Goal: Information Seeking & Learning: Learn about a topic

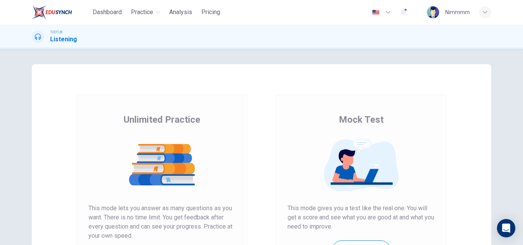
click at [222, 121] on div "Unlimited Practice This mode lets you answer as many questions as you want. The…" at bounding box center [161, 191] width 147 height 155
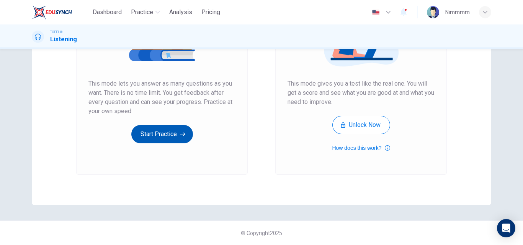
click at [174, 138] on button "Start Practice" at bounding box center [162, 134] width 62 height 18
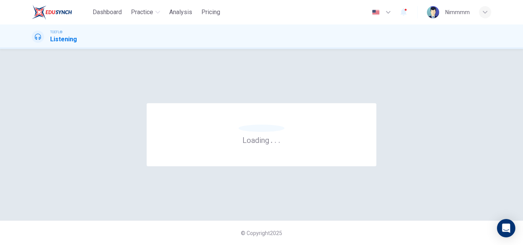
scroll to position [0, 0]
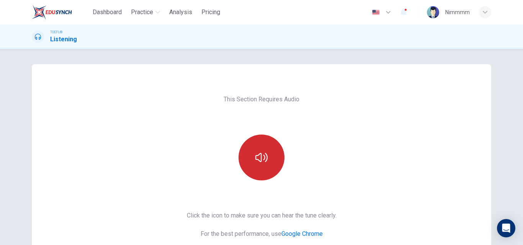
click at [240, 157] on button "button" at bounding box center [261, 158] width 46 height 46
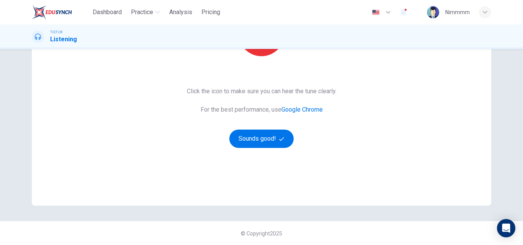
scroll to position [125, 0]
click at [284, 145] on button "Sounds good!" at bounding box center [261, 138] width 64 height 18
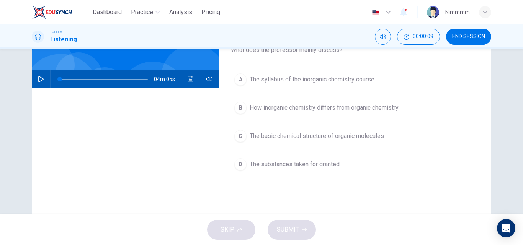
scroll to position [0, 0]
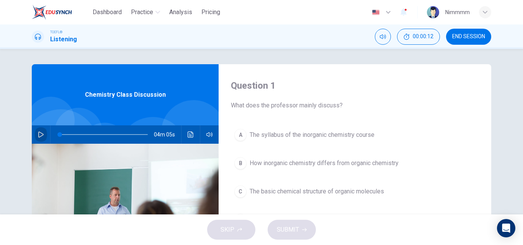
click at [41, 134] on icon "button" at bounding box center [41, 135] width 6 height 6
click at [91, 134] on span at bounding box center [104, 134] width 88 height 11
type input "0"
click at [482, 153] on div "Question 1 What does the professor mainly discuss? A The syllabus of the inorga…" at bounding box center [354, 197] width 272 height 266
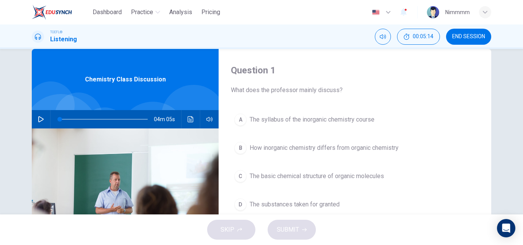
scroll to position [31, 0]
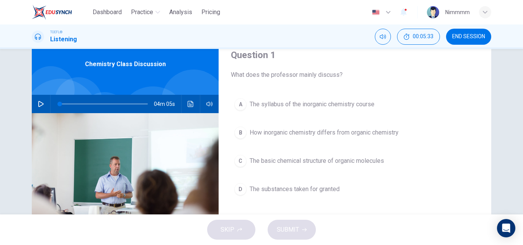
click at [361, 159] on span "The basic chemical structure of organic molecules" at bounding box center [316, 160] width 134 height 9
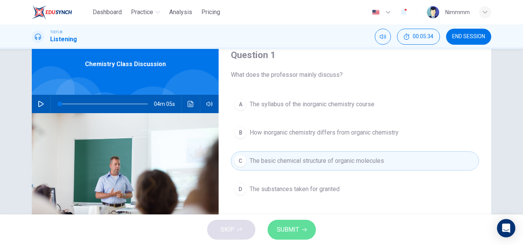
click at [306, 230] on icon "button" at bounding box center [304, 230] width 5 height 5
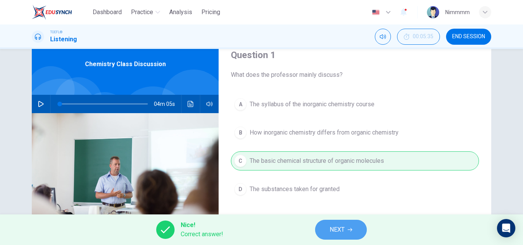
click at [332, 236] on button "NEXT" at bounding box center [341, 230] width 52 height 20
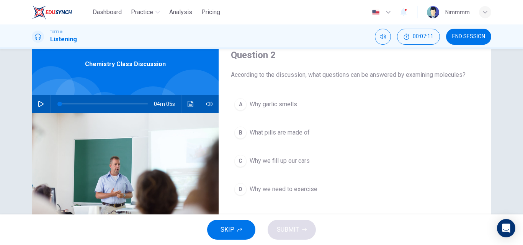
click at [276, 132] on span "What pills are made of" at bounding box center [279, 132] width 60 height 9
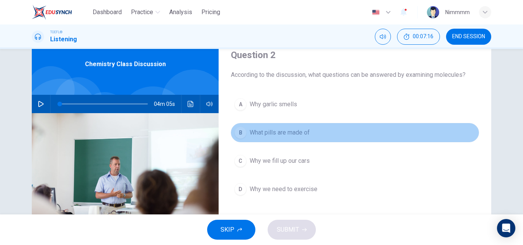
click at [296, 130] on span "What pills are made of" at bounding box center [279, 132] width 60 height 9
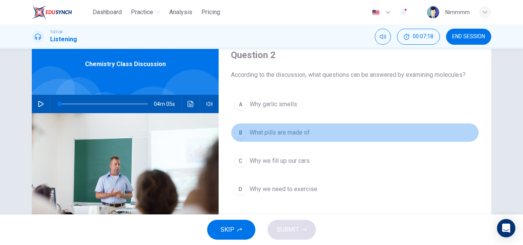
click at [290, 133] on span "What pills are made of" at bounding box center [279, 132] width 60 height 9
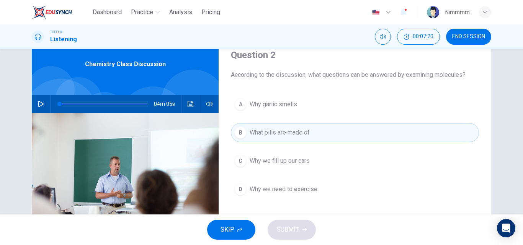
click at [285, 237] on div "SKIP SUBMIT" at bounding box center [261, 230] width 523 height 31
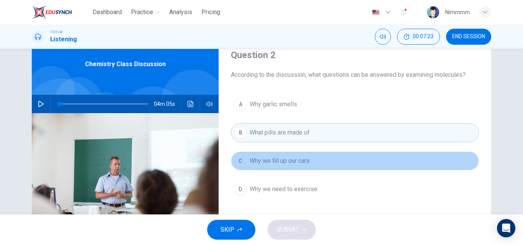
click at [278, 161] on span "Why we fill up our cars" at bounding box center [279, 160] width 60 height 9
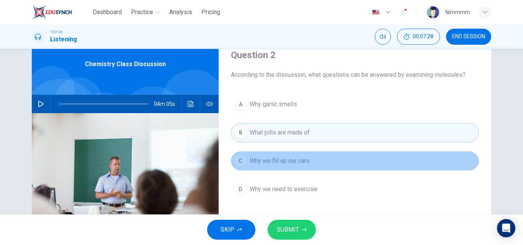
click at [278, 153] on button "C Why we fill up our cars" at bounding box center [355, 160] width 248 height 19
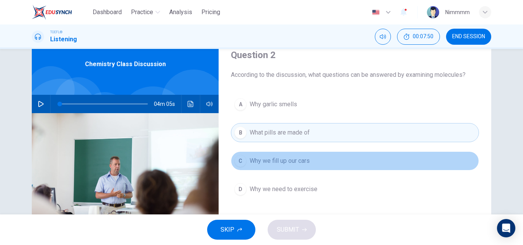
click at [271, 157] on span "Why we fill up our cars" at bounding box center [279, 160] width 60 height 9
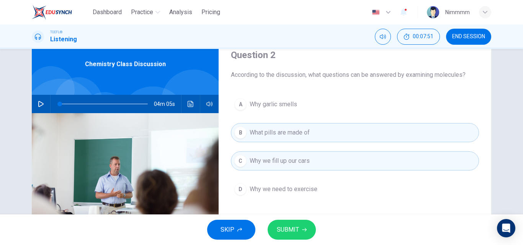
click at [272, 104] on span "Why garlic smells" at bounding box center [272, 104] width 47 height 9
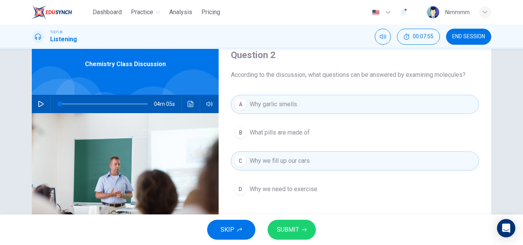
click at [274, 128] on span "What pills are made of" at bounding box center [279, 132] width 60 height 9
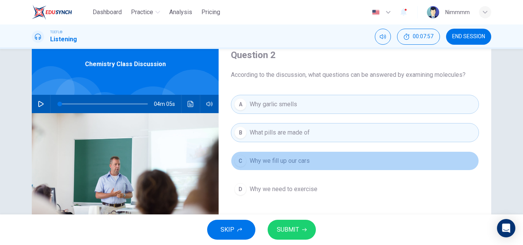
click at [277, 162] on span "Why we fill up our cars" at bounding box center [279, 160] width 60 height 9
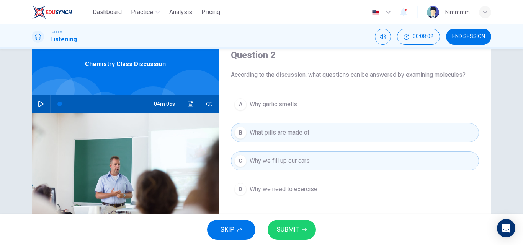
click at [295, 98] on button "A Why garlic smells" at bounding box center [355, 104] width 248 height 19
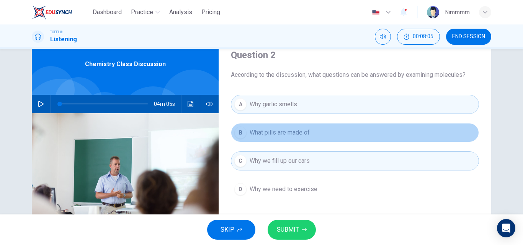
click at [293, 132] on span "What pills are made of" at bounding box center [279, 132] width 60 height 9
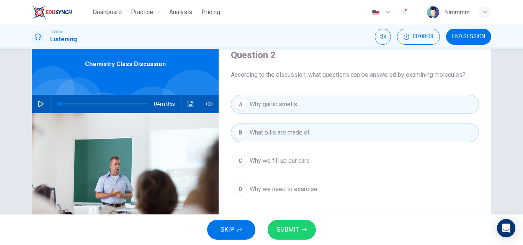
click at [280, 232] on span "SUBMIT" at bounding box center [288, 230] width 22 height 11
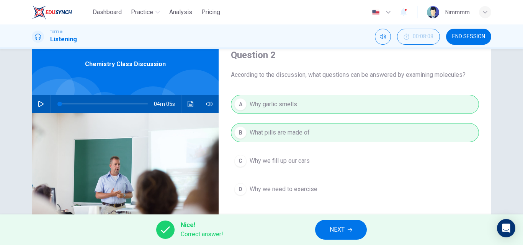
click at [330, 225] on span "NEXT" at bounding box center [336, 230] width 15 height 11
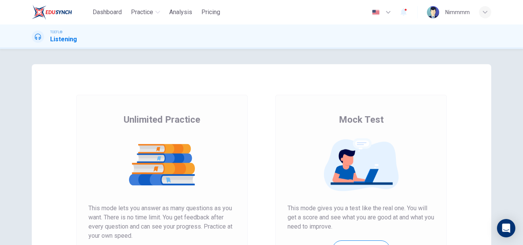
click at [198, 153] on img at bounding box center [161, 165] width 147 height 54
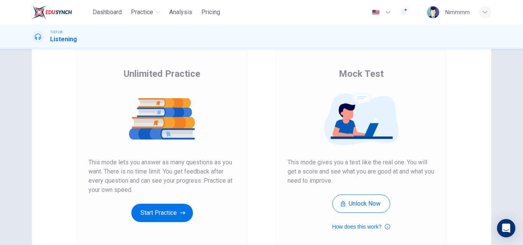
scroll to position [61, 0]
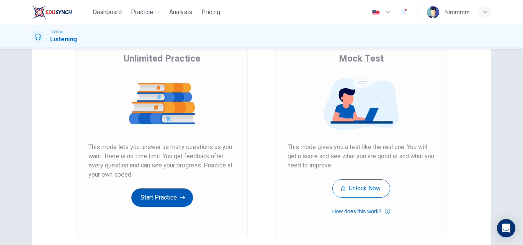
click at [171, 200] on button "Start Practice" at bounding box center [162, 198] width 62 height 18
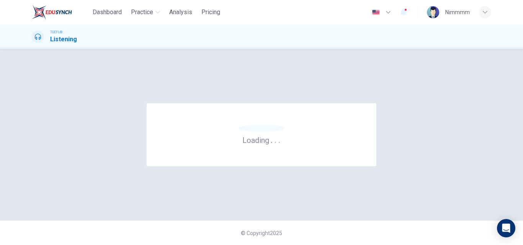
scroll to position [0, 0]
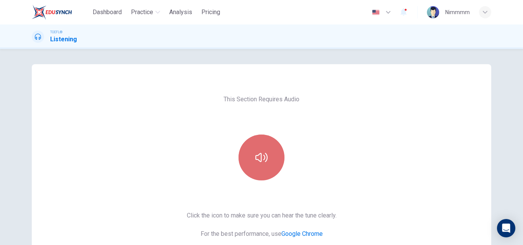
click at [275, 153] on button "button" at bounding box center [261, 158] width 46 height 46
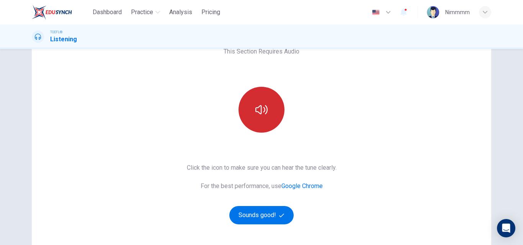
scroll to position [61, 0]
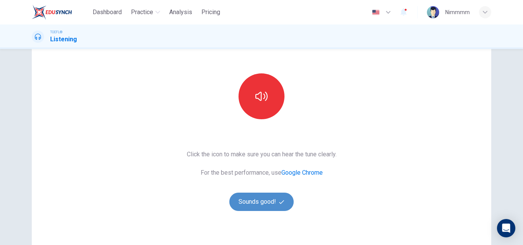
click at [252, 208] on button "Sounds good!" at bounding box center [261, 202] width 64 height 18
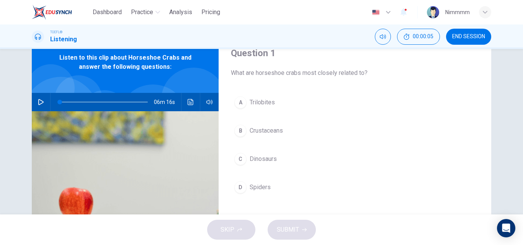
scroll to position [31, 0]
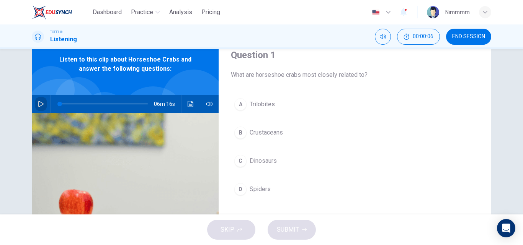
click at [39, 103] on icon "button" at bounding box center [40, 104] width 5 height 6
type input "4"
click at [35, 103] on button "button" at bounding box center [41, 104] width 12 height 18
click at [66, 100] on span at bounding box center [104, 104] width 88 height 11
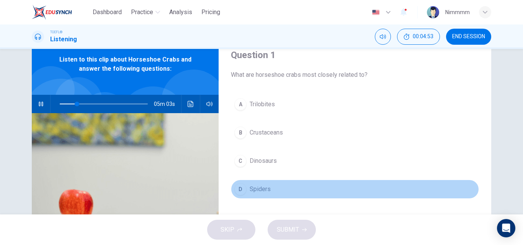
click at [246, 190] on button "D Spiders" at bounding box center [355, 189] width 248 height 19
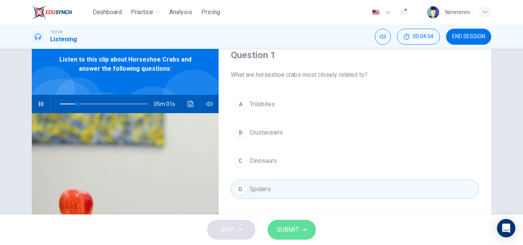
click at [299, 226] on button "SUBMIT" at bounding box center [291, 230] width 48 height 20
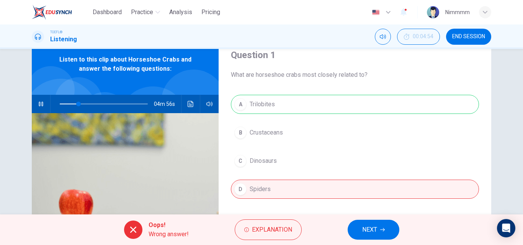
click at [358, 226] on button "NEXT" at bounding box center [373, 230] width 52 height 20
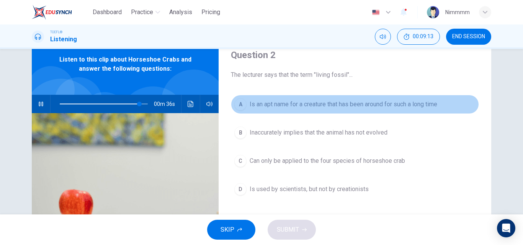
click at [356, 106] on span "Is an apt name for a creature that has been around for such a long time" at bounding box center [342, 104] width 187 height 9
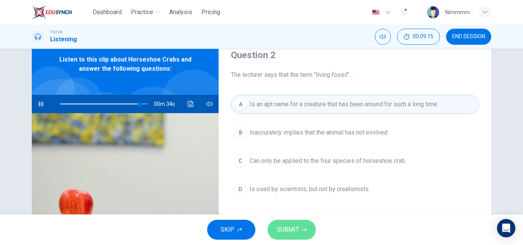
click at [299, 236] on button "SUBMIT" at bounding box center [291, 230] width 48 height 20
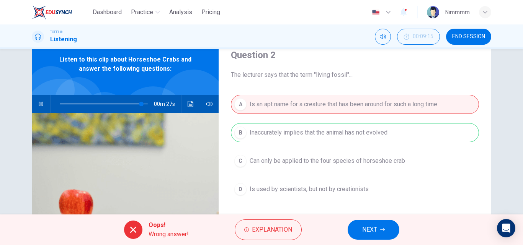
click at [380, 238] on button "NEXT" at bounding box center [373, 230] width 52 height 20
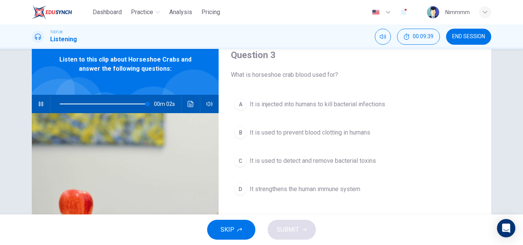
click at [101, 104] on span at bounding box center [104, 104] width 88 height 11
click at [83, 103] on span at bounding box center [104, 104] width 88 height 11
click at [253, 158] on span "It is used to detect and remove bacterial toxins" at bounding box center [312, 160] width 126 height 9
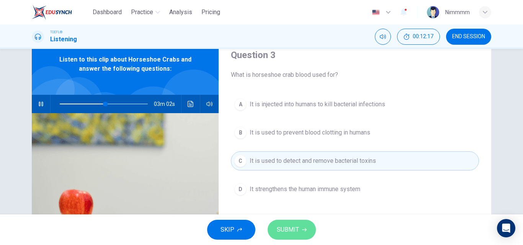
click at [294, 225] on span "SUBMIT" at bounding box center [288, 230] width 22 height 11
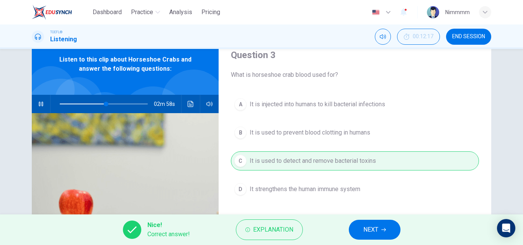
click at [382, 235] on button "NEXT" at bounding box center [375, 230] width 52 height 20
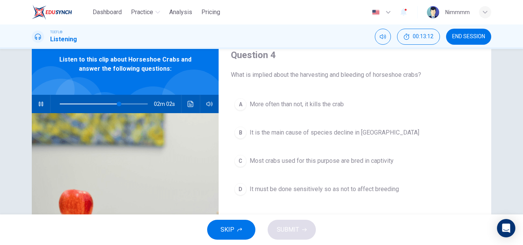
click at [336, 191] on span "It must be done sensitively so as not to affect breeding" at bounding box center [323, 189] width 149 height 9
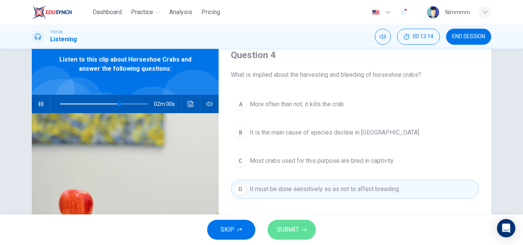
click at [295, 234] on span "SUBMIT" at bounding box center [288, 230] width 22 height 11
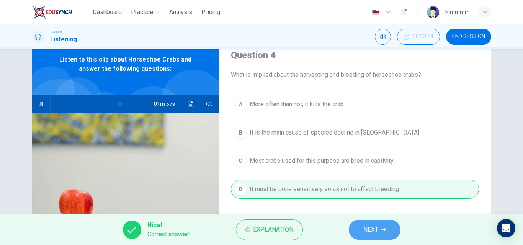
click at [360, 226] on button "NEXT" at bounding box center [375, 230] width 52 height 20
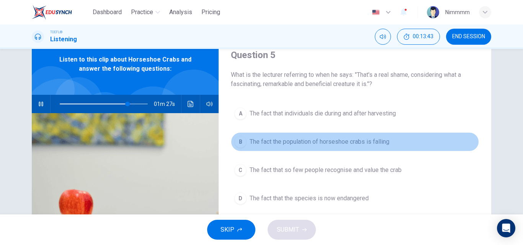
click at [300, 138] on span "The fact the population of horseshoe crabs is falling" at bounding box center [319, 141] width 140 height 9
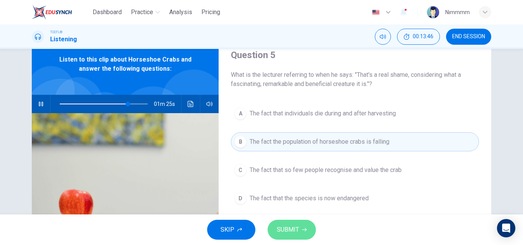
click at [301, 232] on button "SUBMIT" at bounding box center [291, 230] width 48 height 20
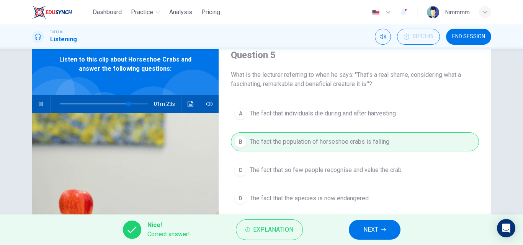
type input "78"
click at [366, 238] on button "NEXT" at bounding box center [375, 230] width 52 height 20
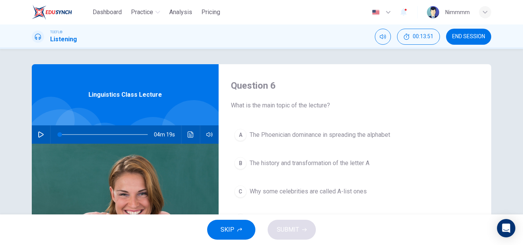
click at [32, 135] on div "04m 19s" at bounding box center [125, 134] width 187 height 18
click at [39, 133] on icon "button" at bounding box center [40, 135] width 5 height 6
click at [60, 135] on span at bounding box center [104, 134] width 88 height 11
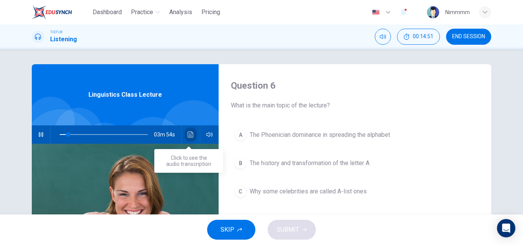
click at [184, 134] on button "Click to see the audio transcription" at bounding box center [190, 134] width 12 height 18
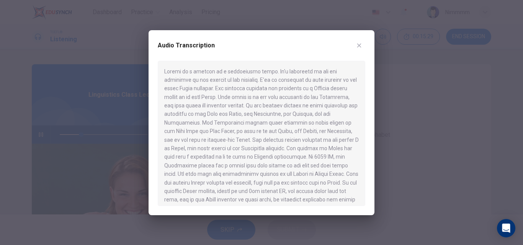
click at [357, 47] on icon "button" at bounding box center [359, 45] width 4 height 4
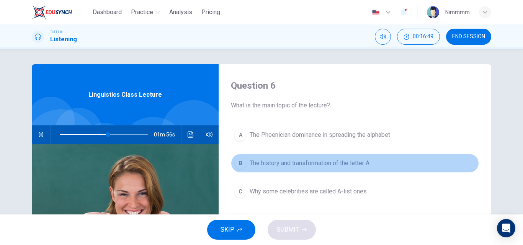
click at [311, 156] on button "B The history and transformation of the letter A" at bounding box center [355, 163] width 248 height 19
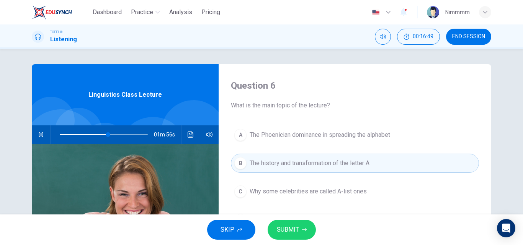
type input "55"
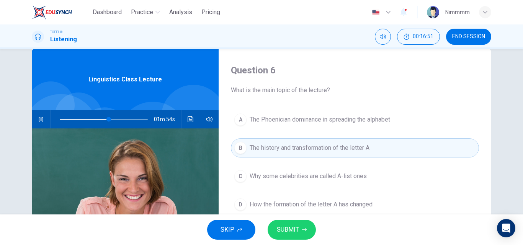
scroll to position [31, 0]
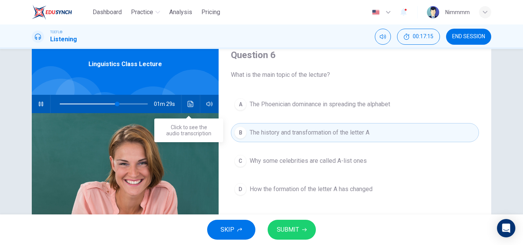
click at [194, 102] on button "Click to see the audio transcription" at bounding box center [190, 104] width 12 height 18
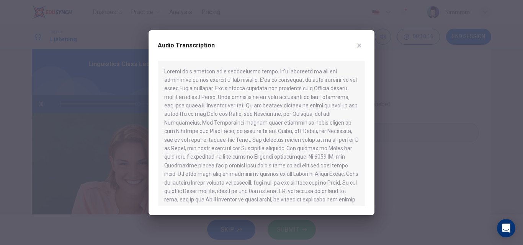
click at [360, 46] on icon "button" at bounding box center [359, 45] width 6 height 6
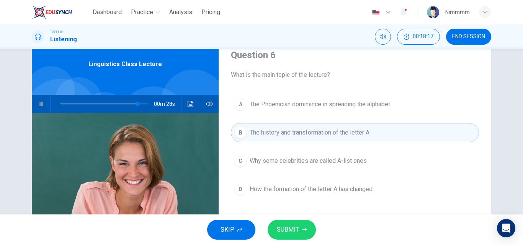
click at [360, 46] on div "TOEFL® Listening 00:18:17 END SESSION" at bounding box center [261, 36] width 523 height 24
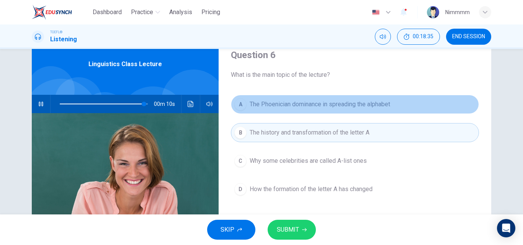
click at [314, 101] on span "The Phoenician dominance in spreading the alphabet" at bounding box center [319, 104] width 140 height 9
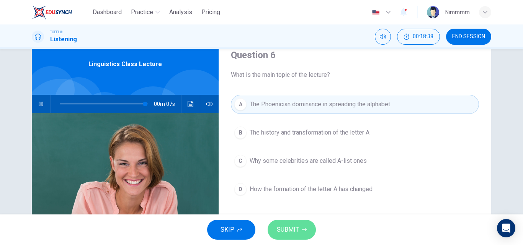
click at [283, 227] on span "SUBMIT" at bounding box center [288, 230] width 22 height 11
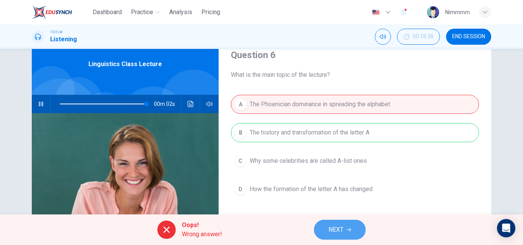
click at [327, 230] on button "NEXT" at bounding box center [340, 230] width 52 height 20
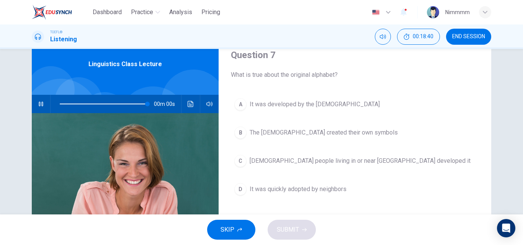
type input "0"
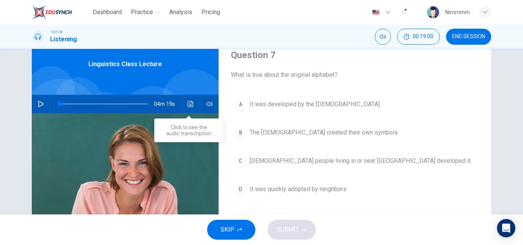
click at [187, 108] on button "Click to see the audio transcription" at bounding box center [190, 104] width 12 height 18
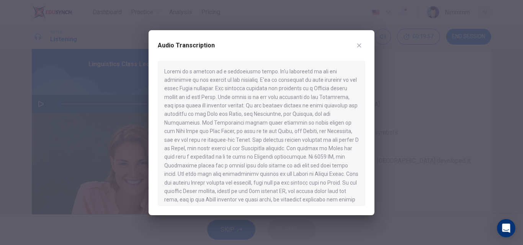
click at [356, 44] on icon "button" at bounding box center [359, 45] width 6 height 6
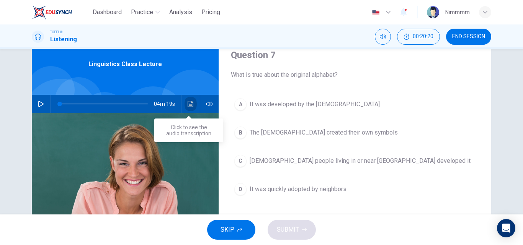
click at [188, 107] on button "Click to see the audio transcription" at bounding box center [190, 104] width 12 height 18
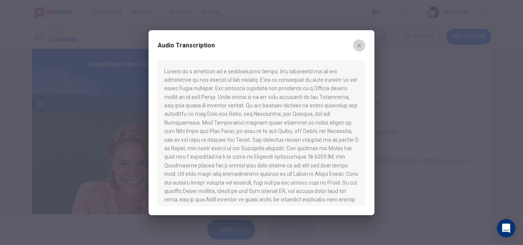
click at [363, 45] on button "button" at bounding box center [359, 45] width 12 height 12
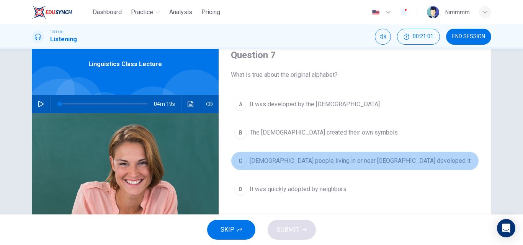
click at [275, 160] on span "[DEMOGRAPHIC_DATA] people living in or near [GEOGRAPHIC_DATA] developed it" at bounding box center [359, 160] width 221 height 9
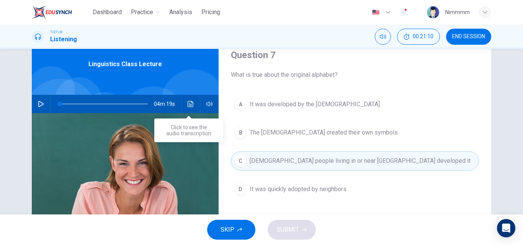
click at [191, 102] on icon "Click to see the audio transcription" at bounding box center [190, 104] width 6 height 6
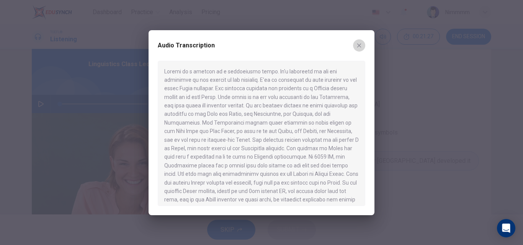
click at [357, 50] on button "button" at bounding box center [359, 45] width 12 height 12
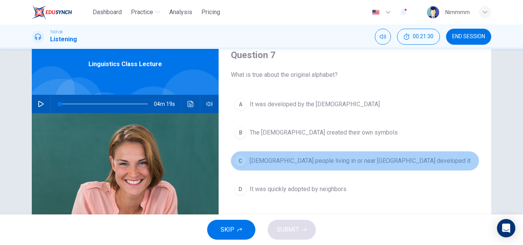
click at [292, 167] on button "C [DEMOGRAPHIC_DATA] people living in or near [GEOGRAPHIC_DATA] developed it" at bounding box center [355, 160] width 248 height 19
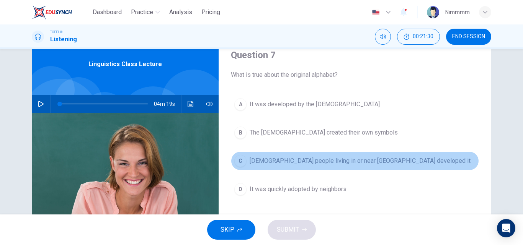
click at [292, 167] on button "C [DEMOGRAPHIC_DATA] people living in or near [GEOGRAPHIC_DATA] developed it" at bounding box center [355, 160] width 248 height 19
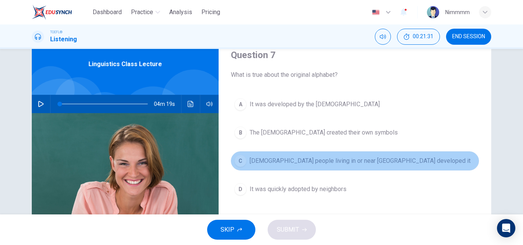
click at [292, 165] on span "[DEMOGRAPHIC_DATA] people living in or near [GEOGRAPHIC_DATA] developed it" at bounding box center [359, 160] width 221 height 9
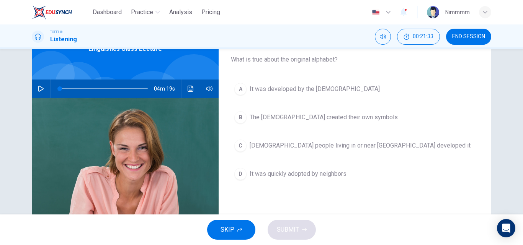
scroll to position [61, 0]
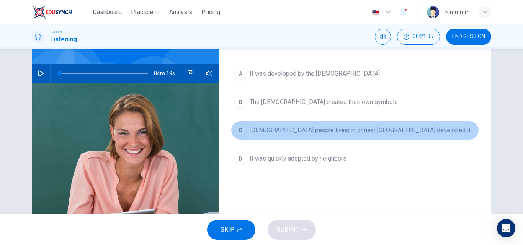
click at [294, 131] on span "[DEMOGRAPHIC_DATA] people living in or near [GEOGRAPHIC_DATA] developed it" at bounding box center [359, 130] width 221 height 9
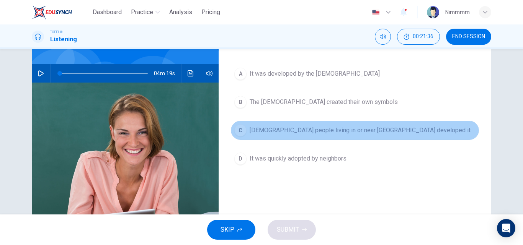
click at [294, 131] on span "[DEMOGRAPHIC_DATA] people living in or near [GEOGRAPHIC_DATA] developed it" at bounding box center [359, 130] width 221 height 9
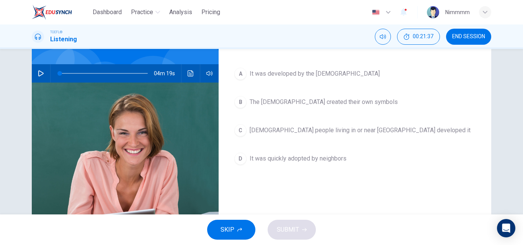
click at [293, 129] on span "[DEMOGRAPHIC_DATA] people living in or near [GEOGRAPHIC_DATA] developed it" at bounding box center [359, 130] width 221 height 9
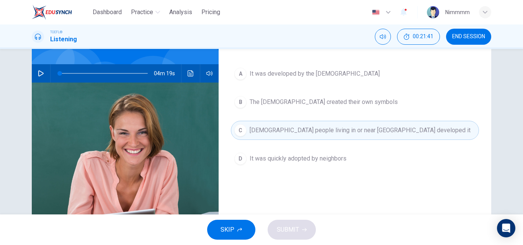
click at [287, 159] on span "It was quickly adopted by neighbors" at bounding box center [297, 158] width 97 height 9
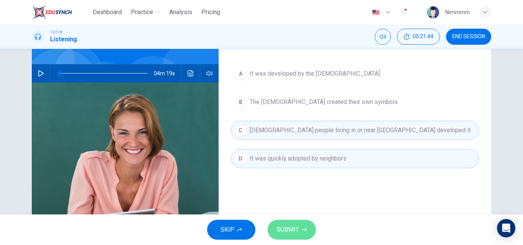
click at [295, 222] on button "SUBMIT" at bounding box center [291, 230] width 48 height 20
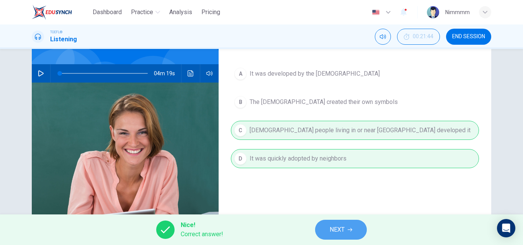
click at [327, 229] on button "NEXT" at bounding box center [341, 230] width 52 height 20
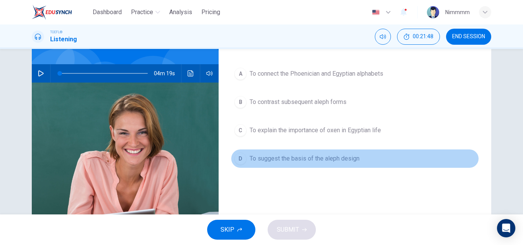
click at [350, 162] on span "To suggest the basis of the aleph design" at bounding box center [304, 158] width 110 height 9
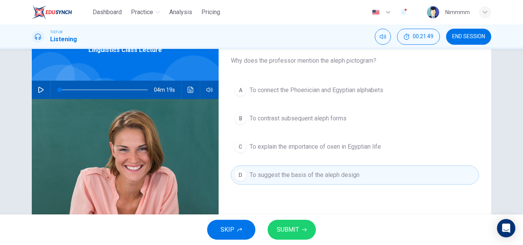
scroll to position [31, 0]
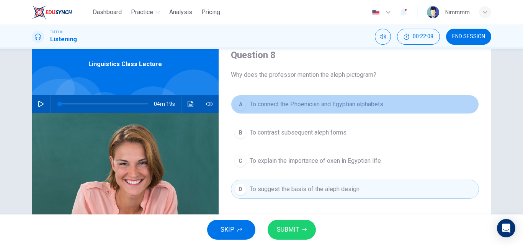
click at [331, 109] on button "A To connect the Phoenician and Egyptian alphabets" at bounding box center [355, 104] width 248 height 19
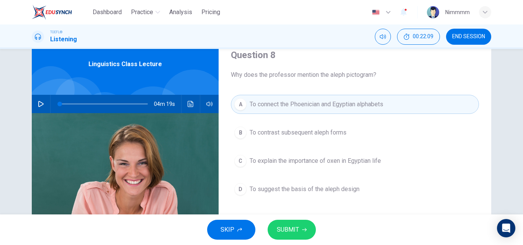
click at [288, 229] on span "SUBMIT" at bounding box center [288, 230] width 22 height 11
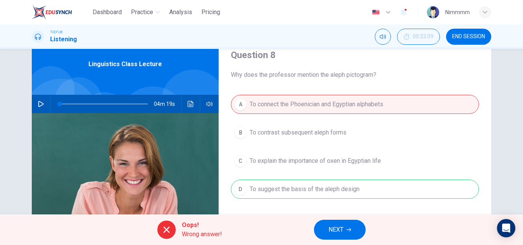
click at [323, 226] on button "NEXT" at bounding box center [340, 230] width 52 height 20
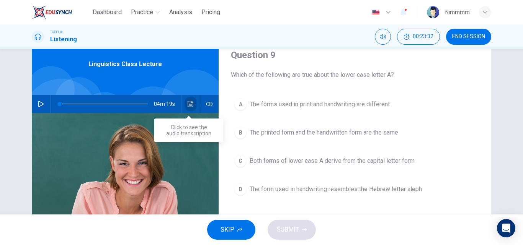
click at [190, 105] on icon "Click to see the audio transcription" at bounding box center [190, 104] width 6 height 6
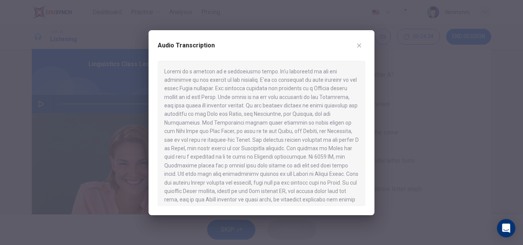
click at [353, 48] on button "button" at bounding box center [359, 45] width 12 height 12
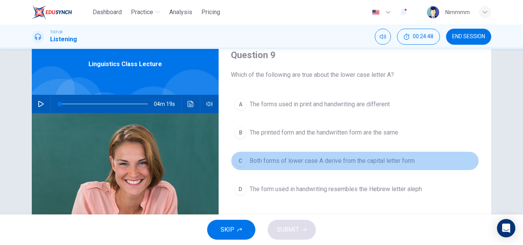
click at [299, 166] on button "C Both forms of lower case A derive from the capital letter form" at bounding box center [355, 160] width 248 height 19
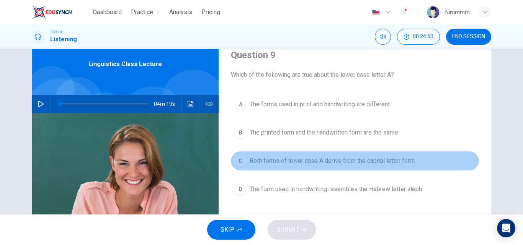
click at [289, 158] on span "Both forms of lower case A derive from the capital letter form" at bounding box center [331, 160] width 165 height 9
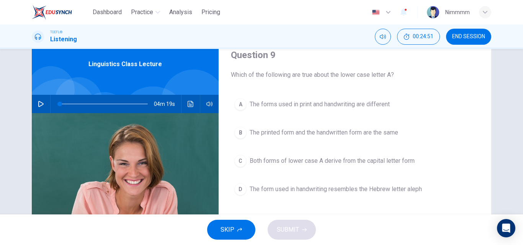
click at [289, 158] on span "Both forms of lower case A derive from the capital letter form" at bounding box center [331, 160] width 165 height 9
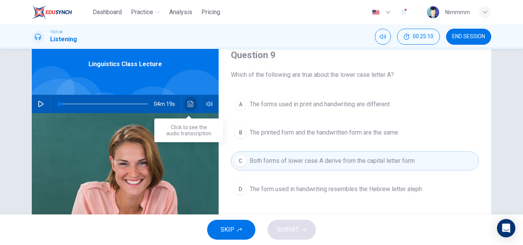
click at [190, 105] on icon "Click to see the audio transcription" at bounding box center [190, 104] width 6 height 6
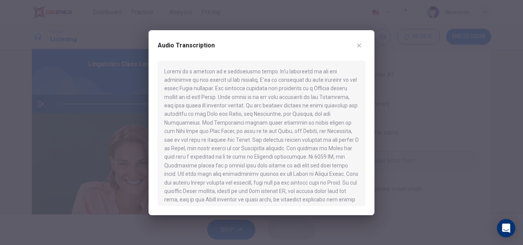
click at [197, 124] on div at bounding box center [261, 133] width 207 height 145
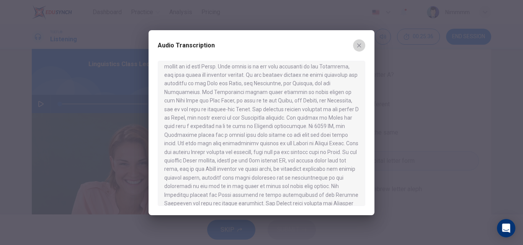
click at [353, 43] on button "button" at bounding box center [359, 45] width 12 height 12
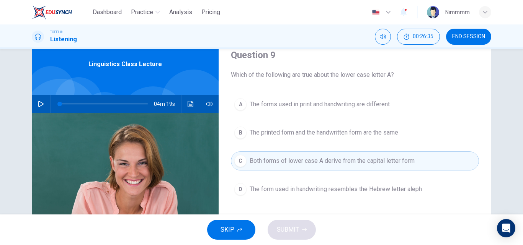
click at [329, 183] on button "D The form used in handwriting resembles the Hebrew letter aleph" at bounding box center [355, 189] width 248 height 19
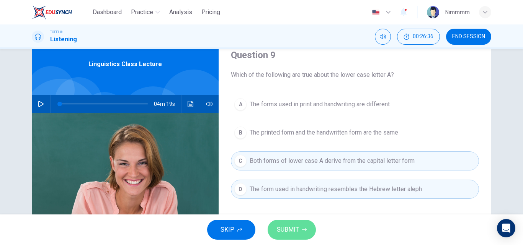
click at [301, 223] on button "SUBMIT" at bounding box center [291, 230] width 48 height 20
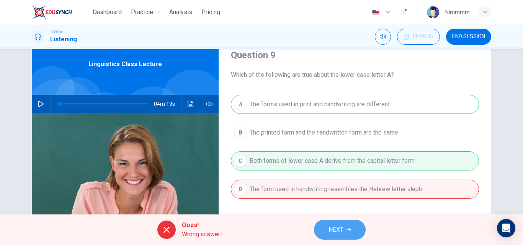
click at [340, 226] on span "NEXT" at bounding box center [335, 230] width 15 height 11
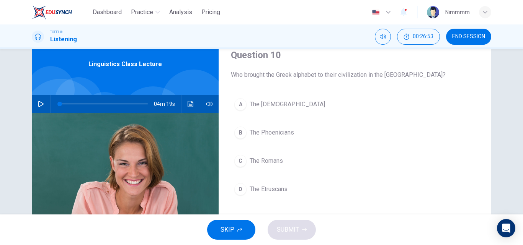
click at [195, 104] on div "04m 19s" at bounding box center [125, 104] width 187 height 18
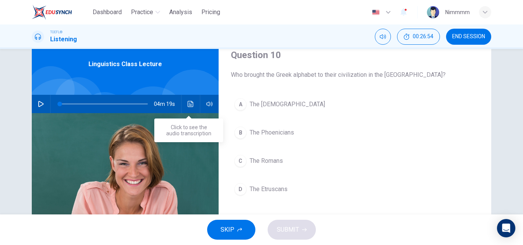
click at [190, 103] on icon "Click to see the audio transcription" at bounding box center [190, 104] width 6 height 6
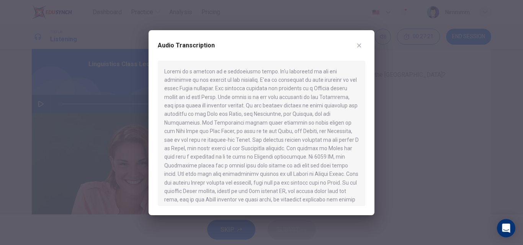
click at [313, 182] on div at bounding box center [261, 133] width 207 height 145
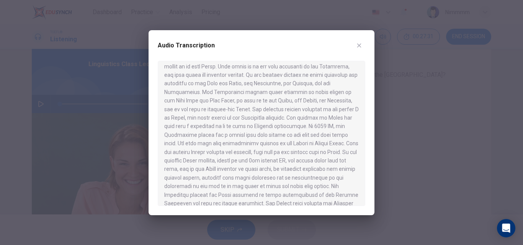
click at [249, 178] on div at bounding box center [261, 133] width 207 height 145
click at [357, 47] on icon "button" at bounding box center [359, 45] width 6 height 6
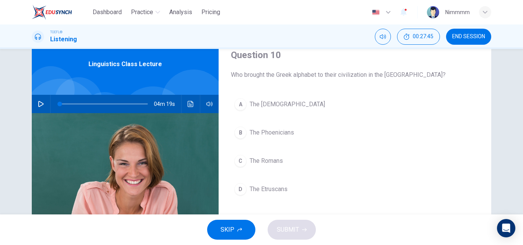
click at [292, 132] on span "The Phoenicians" at bounding box center [271, 132] width 44 height 9
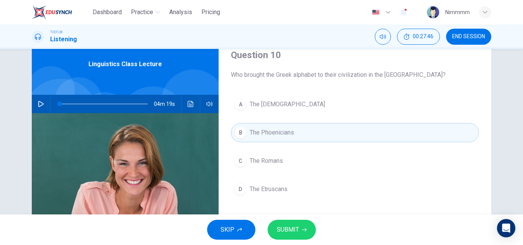
click at [280, 223] on button "SUBMIT" at bounding box center [291, 230] width 48 height 20
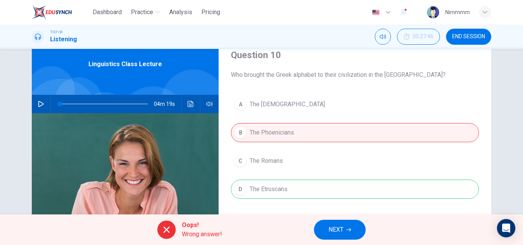
click at [335, 226] on span "NEXT" at bounding box center [335, 230] width 15 height 11
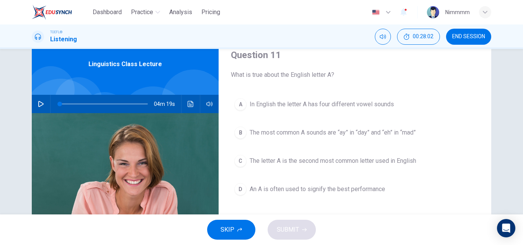
click at [313, 161] on span "The letter A is the second most common letter used in English" at bounding box center [332, 160] width 166 height 9
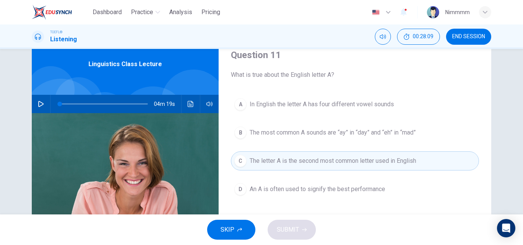
click at [307, 190] on span "An A is often used to signify the best performance" at bounding box center [316, 189] width 135 height 9
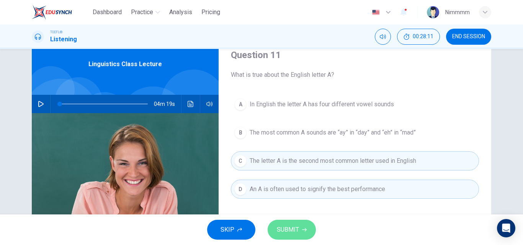
click at [290, 226] on span "SUBMIT" at bounding box center [288, 230] width 22 height 11
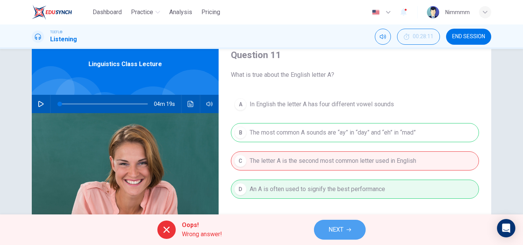
click at [344, 223] on button "NEXT" at bounding box center [340, 230] width 52 height 20
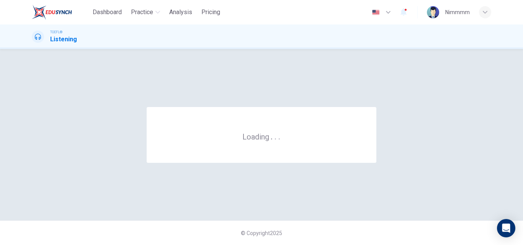
scroll to position [0, 0]
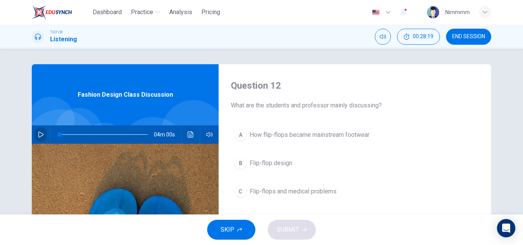
click at [38, 133] on icon "button" at bounding box center [40, 135] width 5 height 6
click at [304, 156] on button "B Flip-flop design" at bounding box center [355, 163] width 248 height 19
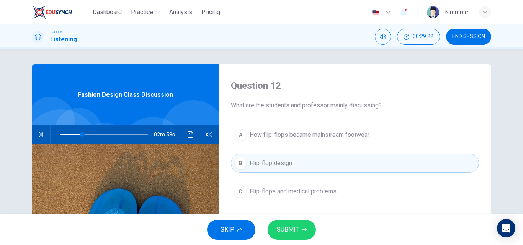
type input "26"
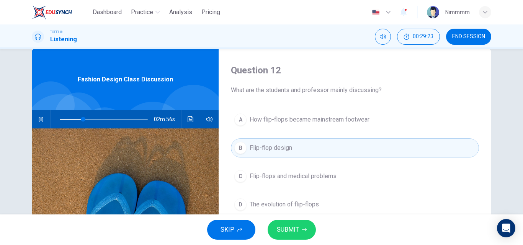
scroll to position [31, 0]
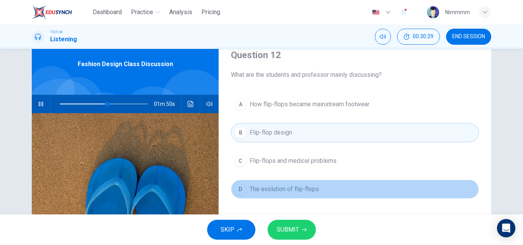
click at [287, 188] on span "The evolution of flip-flops" at bounding box center [283, 189] width 69 height 9
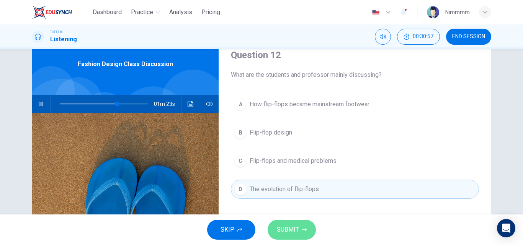
click at [295, 227] on span "SUBMIT" at bounding box center [288, 230] width 22 height 11
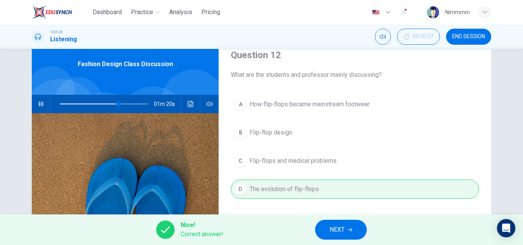
click at [342, 230] on span "NEXT" at bounding box center [336, 230] width 15 height 11
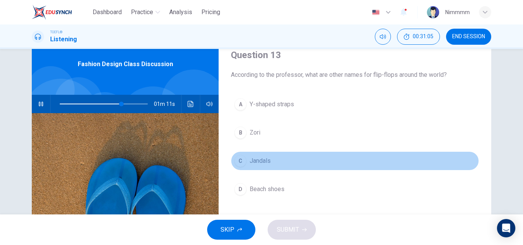
click at [270, 163] on button "C Jandals" at bounding box center [355, 160] width 248 height 19
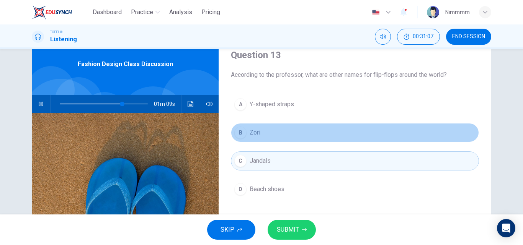
click at [274, 135] on button "B Zori" at bounding box center [355, 132] width 248 height 19
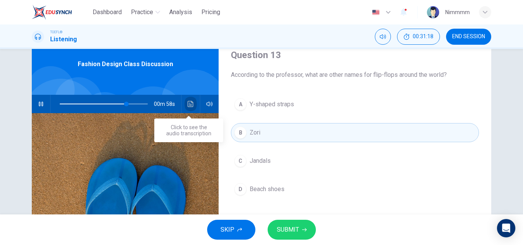
click at [185, 108] on button "Click to see the audio transcription" at bounding box center [190, 104] width 12 height 18
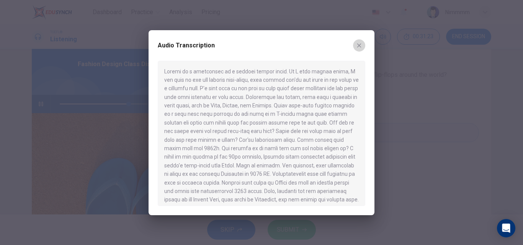
click at [358, 44] on icon "button" at bounding box center [359, 45] width 6 height 6
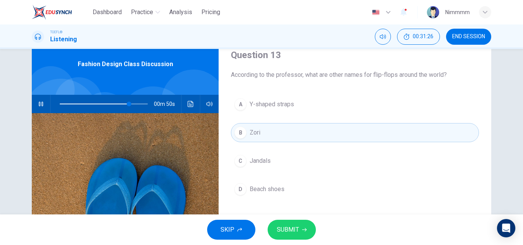
click at [272, 226] on button "SUBMIT" at bounding box center [291, 230] width 48 height 20
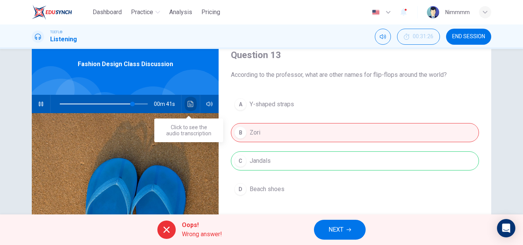
click at [192, 106] on button "Click to see the audio transcription" at bounding box center [190, 104] width 12 height 18
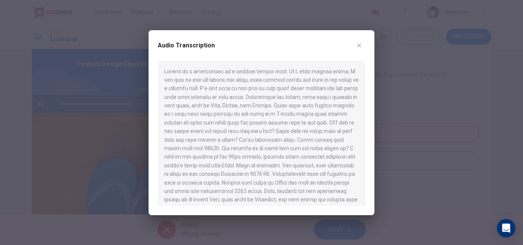
click at [192, 106] on div at bounding box center [261, 133] width 207 height 145
click at [363, 48] on button "button" at bounding box center [359, 45] width 12 height 12
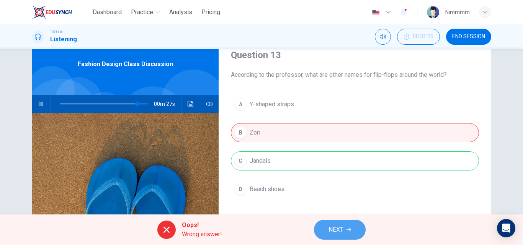
click at [336, 225] on span "NEXT" at bounding box center [335, 230] width 15 height 11
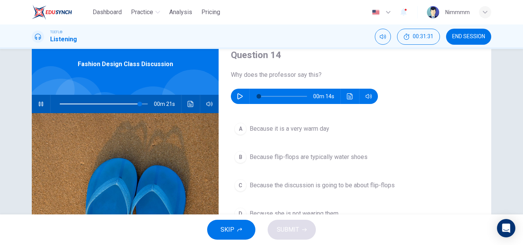
drag, startPoint x: 44, startPoint y: 102, endPoint x: 127, endPoint y: 101, distance: 83.0
click at [127, 101] on div "00m 21s" at bounding box center [125, 104] width 187 height 18
click at [42, 104] on icon "button" at bounding box center [41, 104] width 6 height 6
type input "92"
click at [237, 92] on button "button" at bounding box center [240, 96] width 12 height 15
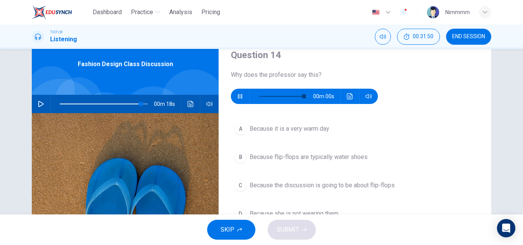
click at [298, 144] on div "A Because it is a very warm day B Because flip-flops are typically water shoes …" at bounding box center [355, 178] width 248 height 119
type input "0"
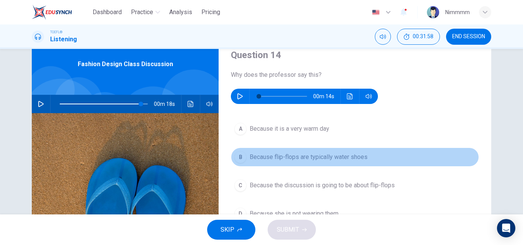
click at [421, 151] on button "B Because flip-flops are typically water shoes" at bounding box center [355, 157] width 248 height 19
type input "92"
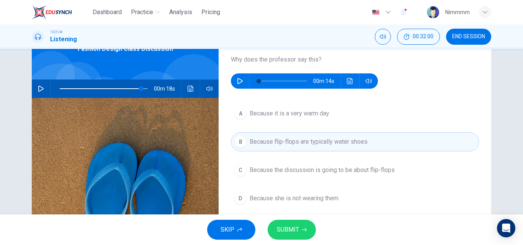
scroll to position [61, 0]
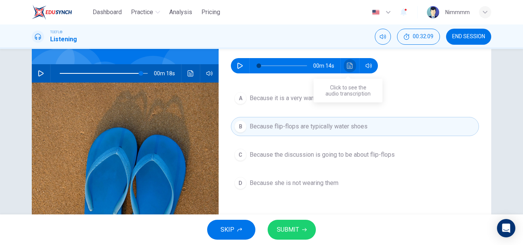
click at [347, 64] on icon "Click to see the audio transcription" at bounding box center [350, 66] width 6 height 6
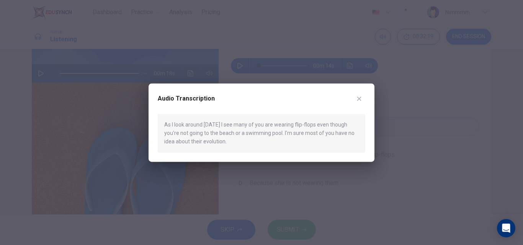
click at [357, 106] on div "Audio Transcription" at bounding box center [261, 103] width 207 height 21
click at [357, 102] on button "button" at bounding box center [359, 99] width 12 height 12
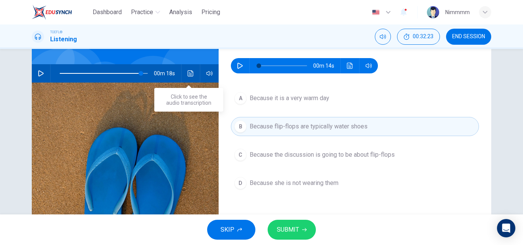
drag, startPoint x: 192, startPoint y: 65, endPoint x: 188, endPoint y: 74, distance: 9.8
click at [188, 74] on div "00m 18s" at bounding box center [125, 73] width 187 height 18
click at [188, 74] on icon "Click to see the audio transcription" at bounding box center [190, 73] width 6 height 6
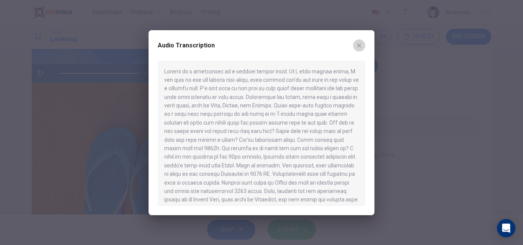
click at [357, 46] on icon "button" at bounding box center [359, 45] width 6 height 6
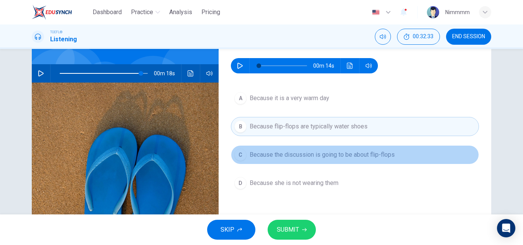
click at [300, 155] on span "Because the discussion is going to be about flip-flops" at bounding box center [321, 154] width 145 height 9
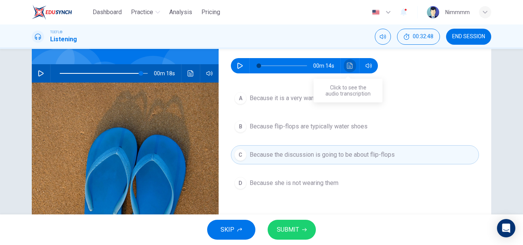
click at [347, 71] on button "Click to see the audio transcription" at bounding box center [350, 65] width 12 height 15
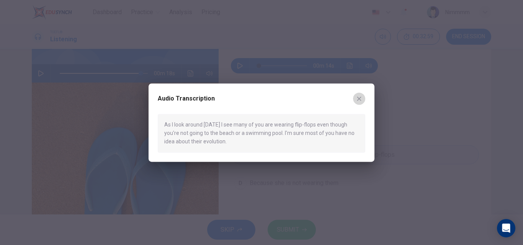
click at [355, 101] on button "button" at bounding box center [359, 99] width 12 height 12
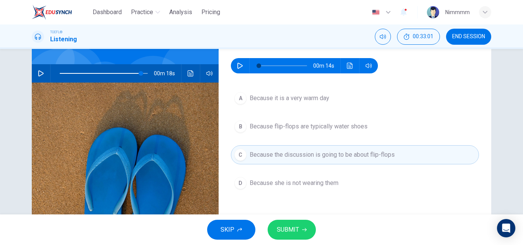
click at [281, 235] on span "SUBMIT" at bounding box center [288, 230] width 22 height 11
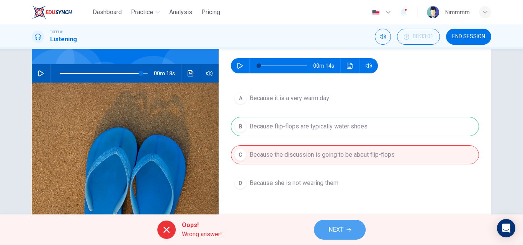
click at [329, 228] on span "NEXT" at bounding box center [335, 230] width 15 height 11
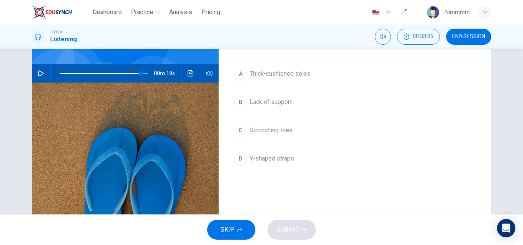
click at [196, 125] on img at bounding box center [125, 176] width 187 height 186
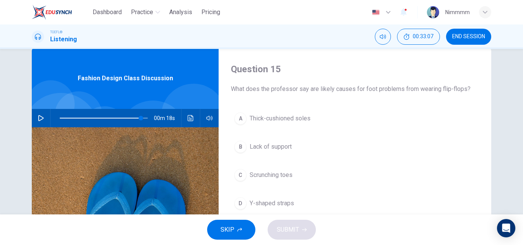
scroll to position [15, 0]
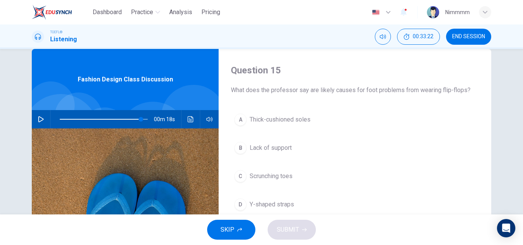
click at [38, 114] on button "button" at bounding box center [41, 119] width 12 height 18
click at [130, 118] on span at bounding box center [104, 119] width 88 height 11
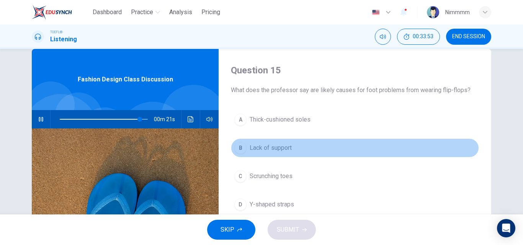
click at [260, 151] on span "Lack of support" at bounding box center [270, 147] width 42 height 9
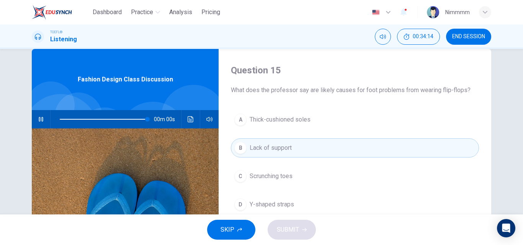
type input "0"
click at [264, 179] on span "Scrunching toes" at bounding box center [270, 176] width 43 height 9
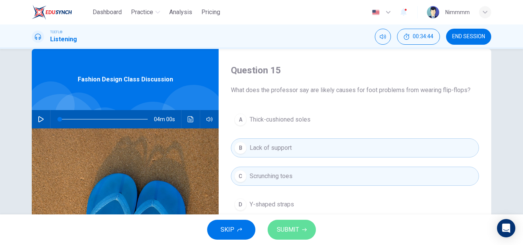
click at [283, 229] on span "SUBMIT" at bounding box center [288, 230] width 22 height 11
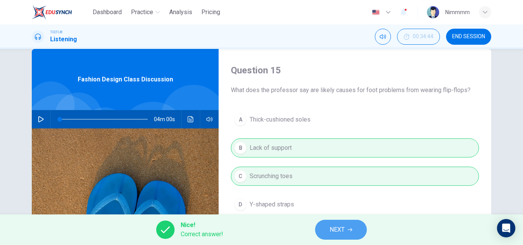
click at [339, 227] on span "NEXT" at bounding box center [336, 230] width 15 height 11
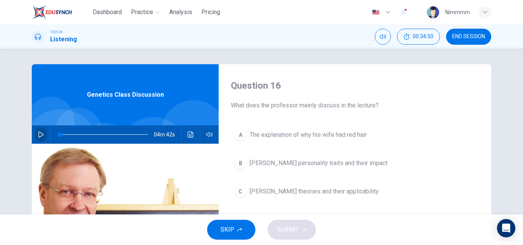
click at [42, 136] on icon "button" at bounding box center [41, 135] width 6 height 6
type input "37"
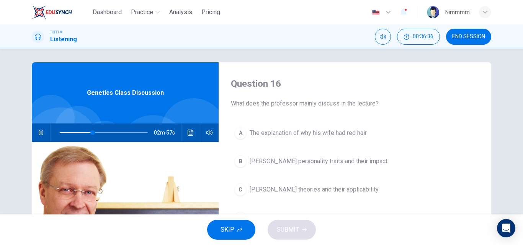
scroll to position [15, 0]
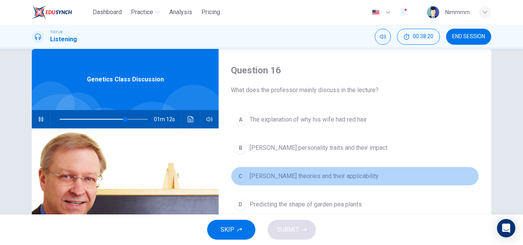
click at [289, 180] on span "[PERSON_NAME] theories and their applicability" at bounding box center [313, 176] width 129 height 9
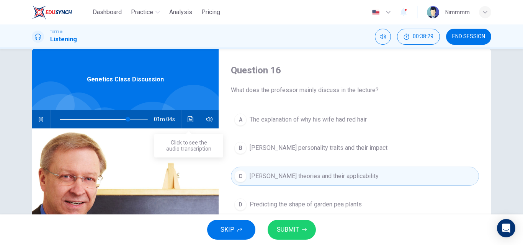
click at [192, 113] on button "Click to see the audio transcription" at bounding box center [190, 119] width 12 height 18
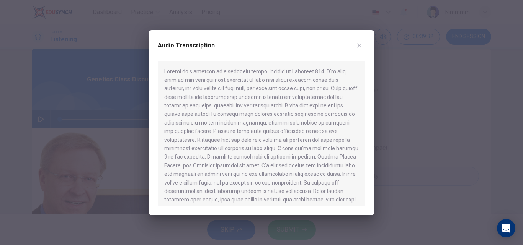
type input "0"
click at [355, 46] on button "button" at bounding box center [359, 45] width 12 height 12
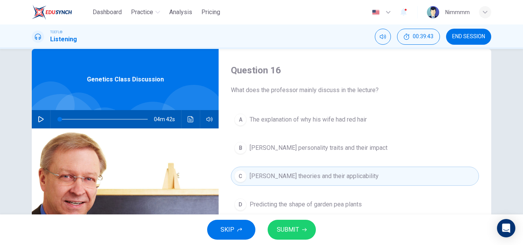
click at [287, 223] on button "SUBMIT" at bounding box center [291, 230] width 48 height 20
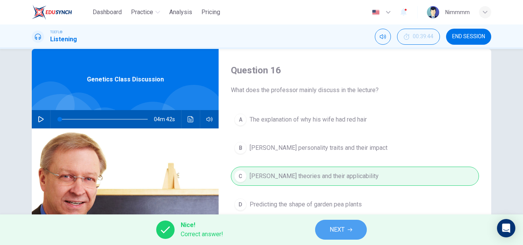
click at [343, 230] on span "NEXT" at bounding box center [336, 230] width 15 height 11
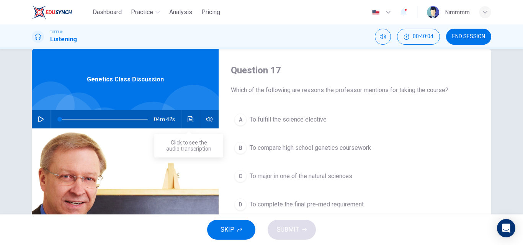
click at [192, 117] on button "Click to see the audio transcription" at bounding box center [190, 119] width 12 height 18
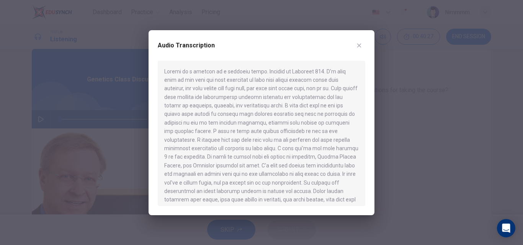
click at [356, 42] on icon "button" at bounding box center [359, 45] width 6 height 6
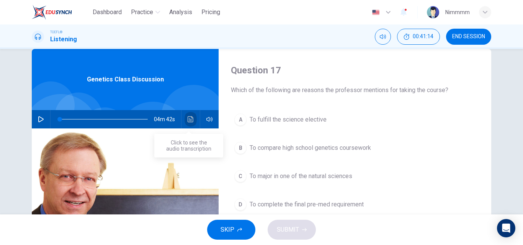
click at [191, 119] on icon "Click to see the audio transcription" at bounding box center [190, 119] width 6 height 6
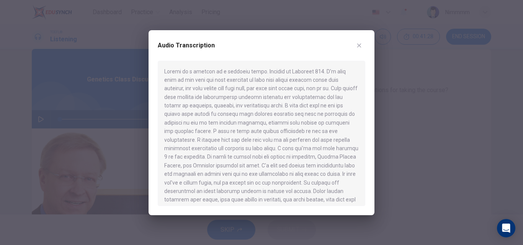
click at [355, 47] on button "button" at bounding box center [359, 45] width 12 height 12
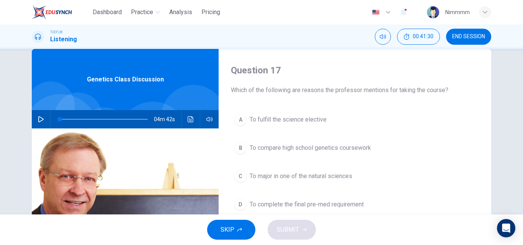
click at [313, 114] on button "A To fulfill the science elective" at bounding box center [355, 119] width 248 height 19
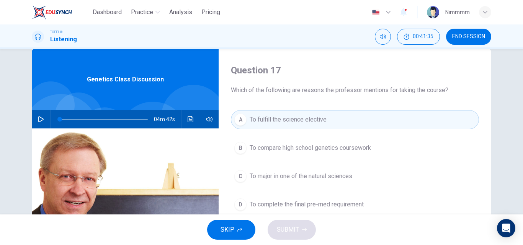
click at [276, 204] on span "To complete the final pre-med requirement" at bounding box center [306, 204] width 114 height 9
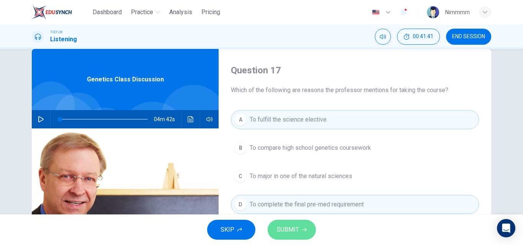
click at [279, 223] on button "SUBMIT" at bounding box center [291, 230] width 48 height 20
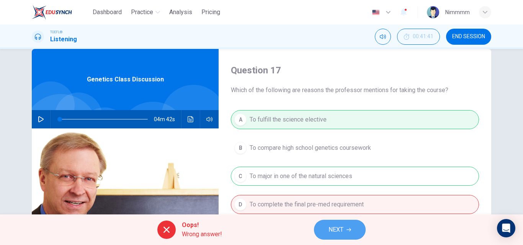
click at [331, 223] on button "NEXT" at bounding box center [340, 230] width 52 height 20
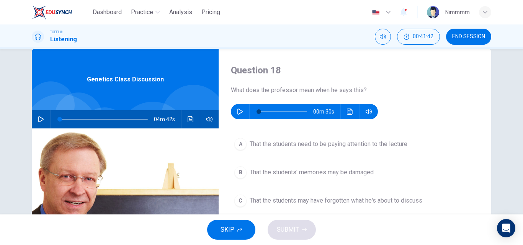
click at [234, 110] on button "button" at bounding box center [240, 111] width 12 height 15
click at [416, 159] on div "A That the students need to be paying attention to the lecture B That the stude…" at bounding box center [355, 194] width 248 height 119
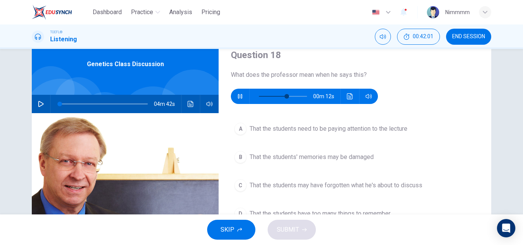
scroll to position [46, 0]
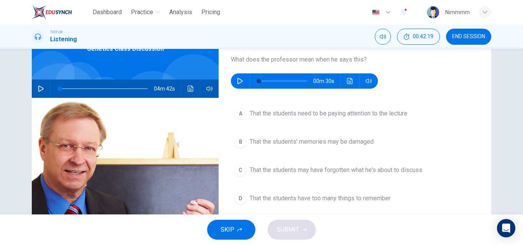
click at [236, 77] on button "button" at bounding box center [240, 80] width 12 height 15
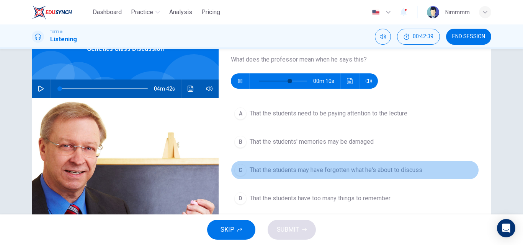
click at [251, 167] on span "That the students may have forgotten what he's about to discuss" at bounding box center [335, 170] width 173 height 9
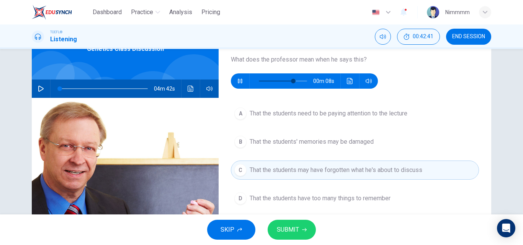
click at [293, 223] on button "SUBMIT" at bounding box center [291, 230] width 48 height 20
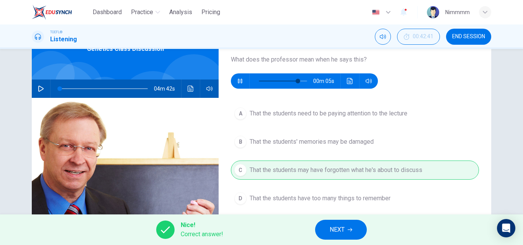
type input "84"
click at [334, 234] on span "NEXT" at bounding box center [336, 230] width 15 height 11
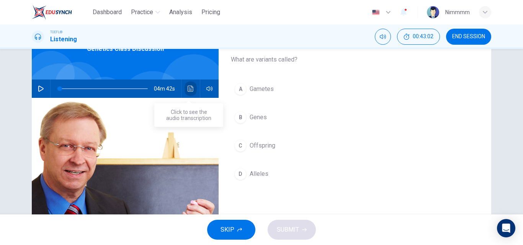
click at [187, 89] on icon "Click to see the audio transcription" at bounding box center [190, 89] width 6 height 6
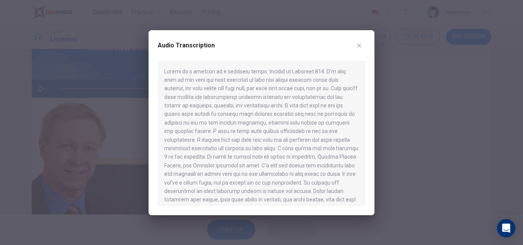
click at [236, 148] on div at bounding box center [261, 133] width 207 height 145
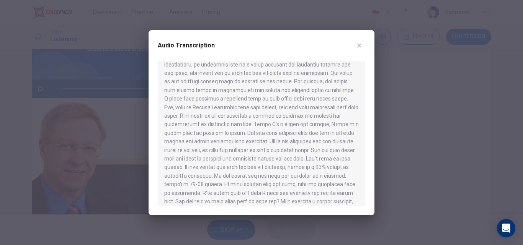
scroll to position [244, 0]
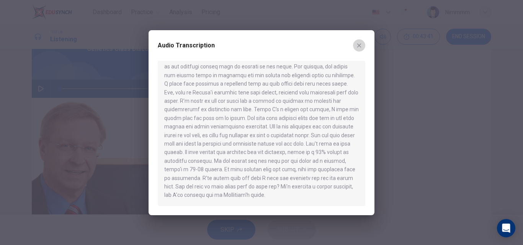
click at [360, 48] on icon "button" at bounding box center [359, 45] width 6 height 6
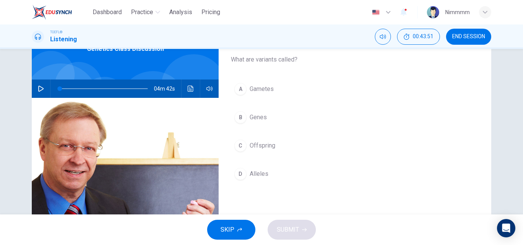
click at [291, 95] on button "A Gametes" at bounding box center [355, 89] width 248 height 19
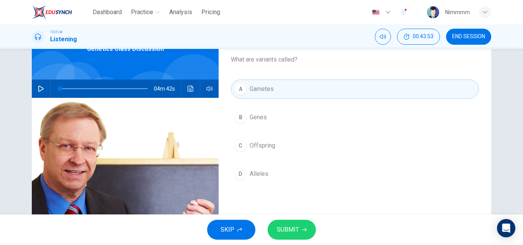
click at [288, 227] on span "SUBMIT" at bounding box center [288, 230] width 22 height 11
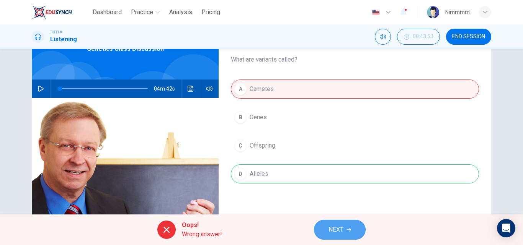
click at [332, 228] on span "NEXT" at bounding box center [335, 230] width 15 height 11
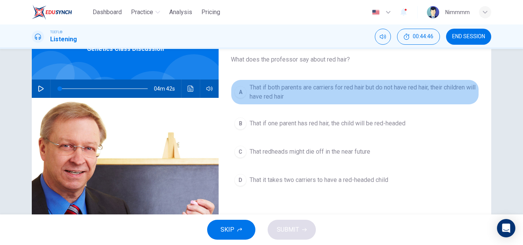
click at [406, 95] on span "That if both parents are carriers for red hair but do not have red hair, their …" at bounding box center [362, 92] width 226 height 18
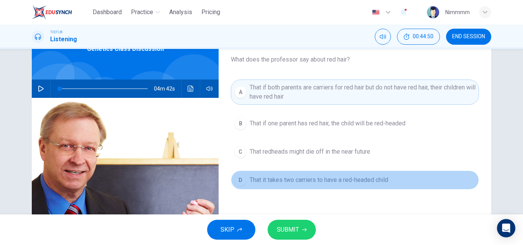
click at [375, 181] on span "That it takes two carriers to have a red-headed child" at bounding box center [318, 180] width 138 height 9
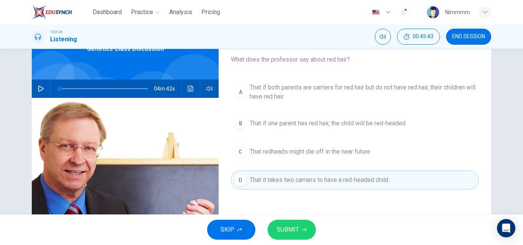
click at [303, 231] on icon "button" at bounding box center [304, 230] width 5 height 5
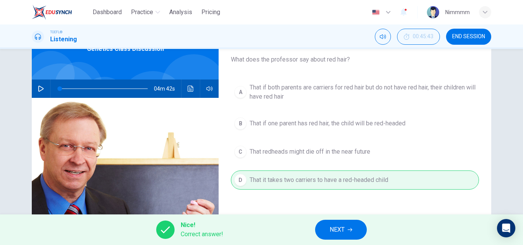
click at [339, 228] on span "NEXT" at bounding box center [336, 230] width 15 height 11
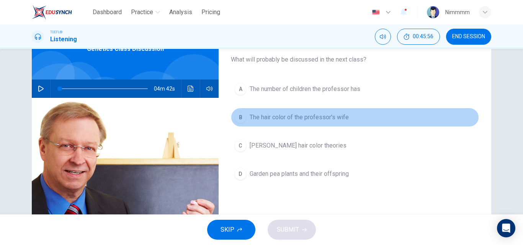
click at [264, 117] on span "The hair color of the professor's wife" at bounding box center [298, 117] width 99 height 9
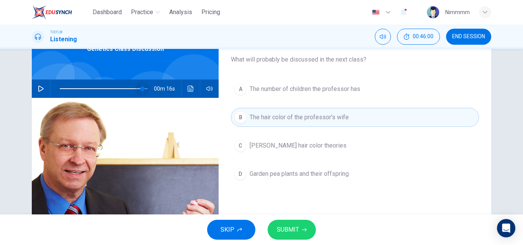
click at [140, 88] on span at bounding box center [104, 88] width 88 height 11
click at [41, 90] on icon "button" at bounding box center [41, 89] width 6 height 6
type input "0"
click at [300, 230] on button "SUBMIT" at bounding box center [291, 230] width 48 height 20
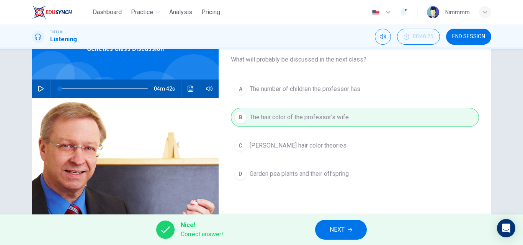
click at [342, 226] on span "NEXT" at bounding box center [336, 230] width 15 height 11
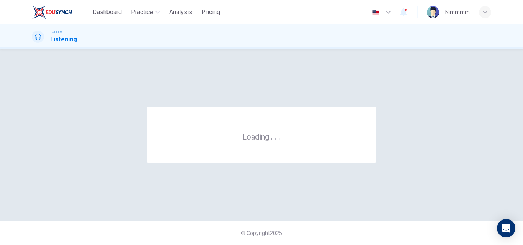
scroll to position [0, 0]
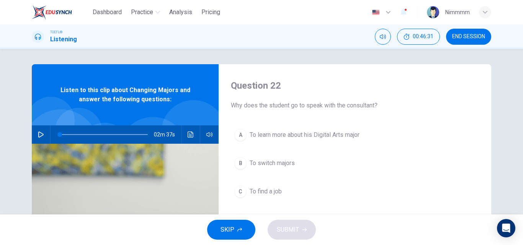
click at [38, 135] on icon "button" at bounding box center [40, 135] width 5 height 6
click at [251, 165] on span "To switch majors" at bounding box center [271, 163] width 45 height 9
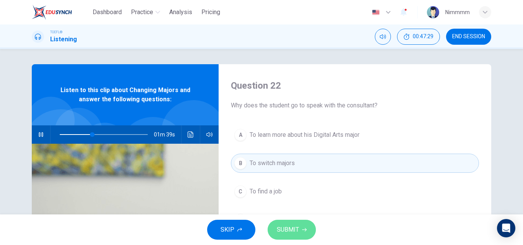
click at [282, 236] on button "SUBMIT" at bounding box center [291, 230] width 48 height 20
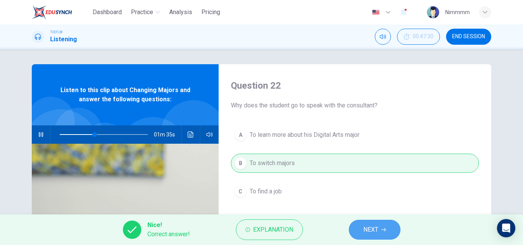
click at [378, 230] on span "NEXT" at bounding box center [370, 230] width 15 height 11
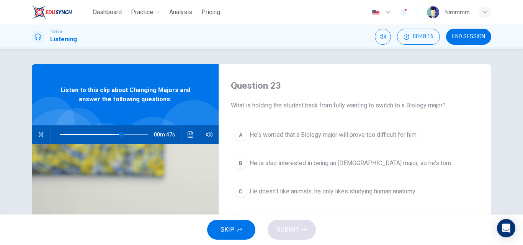
click at [465, 182] on button "C He doesn't like animals, he only likes studying human anatomy" at bounding box center [355, 191] width 248 height 19
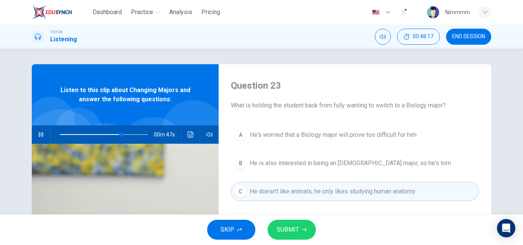
type input "71"
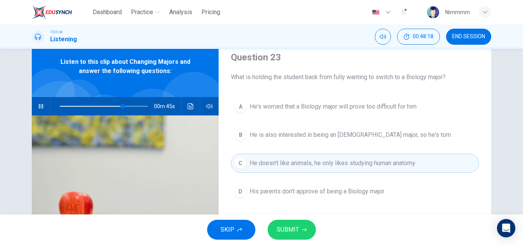
scroll to position [31, 0]
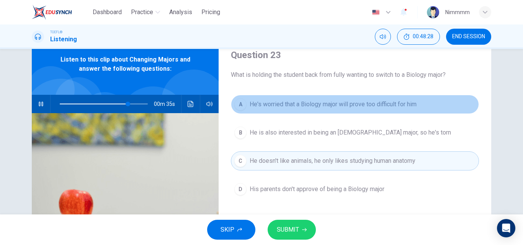
click at [383, 107] on span "He's worried that a Biology major will prove too difficult for him" at bounding box center [332, 104] width 167 height 9
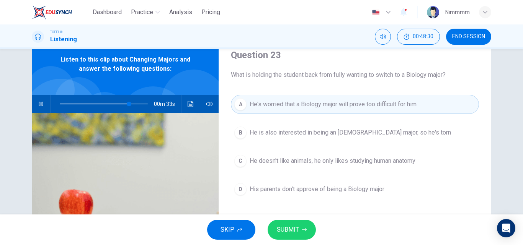
click at [303, 231] on icon "button" at bounding box center [304, 230] width 5 height 5
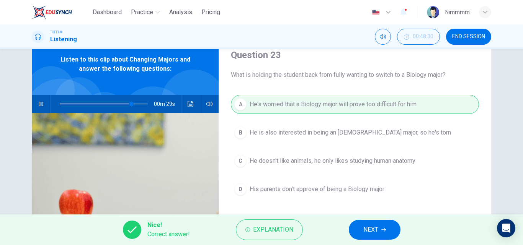
click at [365, 226] on span "NEXT" at bounding box center [370, 230] width 15 height 11
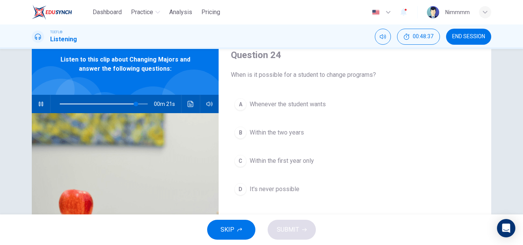
click at [272, 165] on span "Within the first year only" at bounding box center [281, 160] width 64 height 9
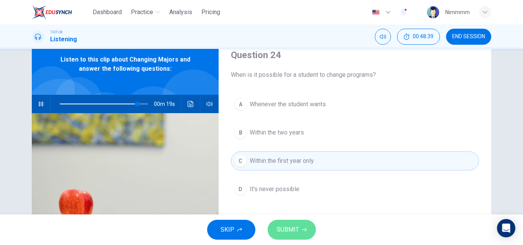
click at [288, 228] on span "SUBMIT" at bounding box center [288, 230] width 22 height 11
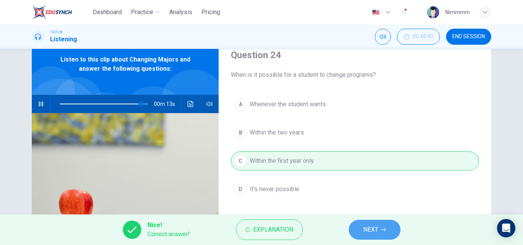
click at [366, 231] on span "NEXT" at bounding box center [370, 230] width 15 height 11
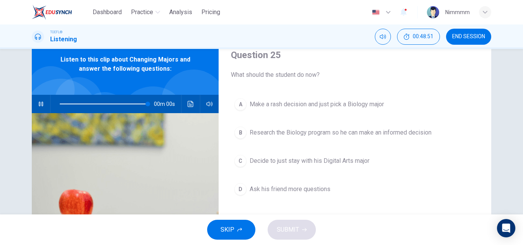
type input "0"
click at [286, 134] on span "Research the Biology program so he can make an informed decision" at bounding box center [340, 132] width 182 height 9
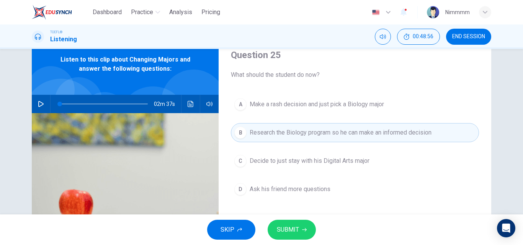
click at [282, 235] on span "SUBMIT" at bounding box center [288, 230] width 22 height 11
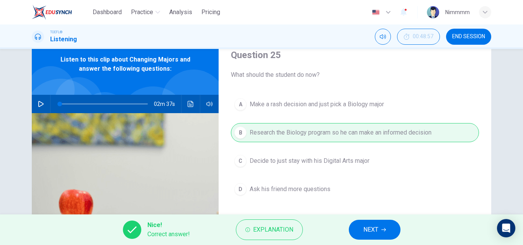
click at [359, 230] on button "NEXT" at bounding box center [375, 230] width 52 height 20
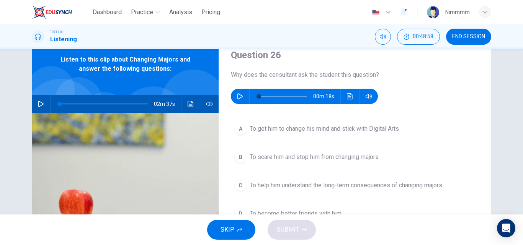
click at [237, 93] on icon "button" at bounding box center [240, 96] width 6 height 6
click at [420, 117] on div "Question 26 Why does the consultant ask the student this question? 00m 18s A To…" at bounding box center [354, 167] width 272 height 266
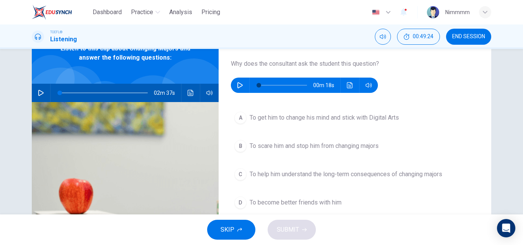
scroll to position [46, 0]
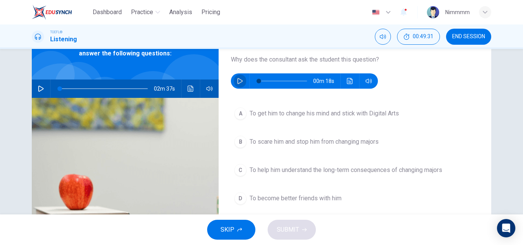
click at [239, 79] on icon "button" at bounding box center [240, 81] width 6 height 6
type input "0"
click at [272, 174] on span "To help him understand the long-term consequences of changing majors" at bounding box center [345, 170] width 192 height 9
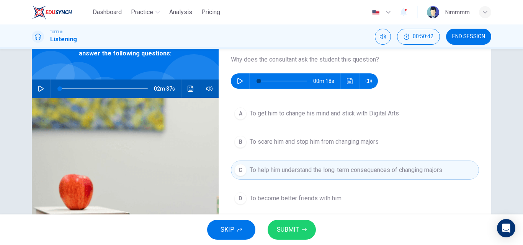
drag, startPoint x: 272, startPoint y: 174, endPoint x: 292, endPoint y: 234, distance: 62.7
click at [292, 234] on div "Dashboard Practice Analysis Pricing English en ​ Nimmmm TOEFL® Listening 00:50:…" at bounding box center [261, 122] width 523 height 245
click at [292, 234] on span "SUBMIT" at bounding box center [288, 230] width 22 height 11
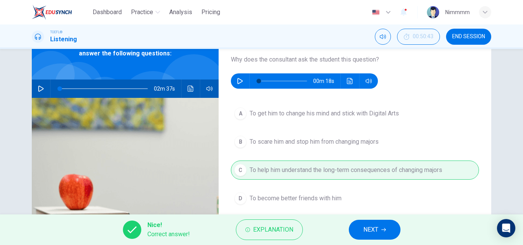
click at [369, 224] on button "NEXT" at bounding box center [375, 230] width 52 height 20
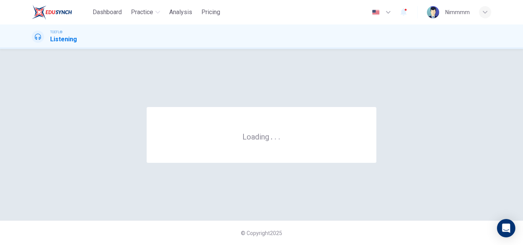
scroll to position [0, 0]
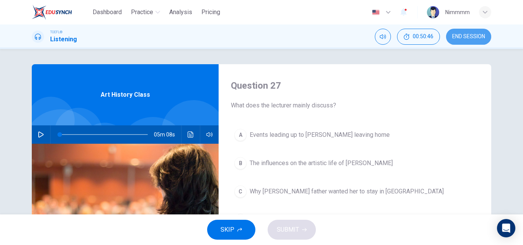
click at [465, 34] on span "END SESSION" at bounding box center [468, 37] width 33 height 6
